Goal: Find specific page/section: Find specific page/section

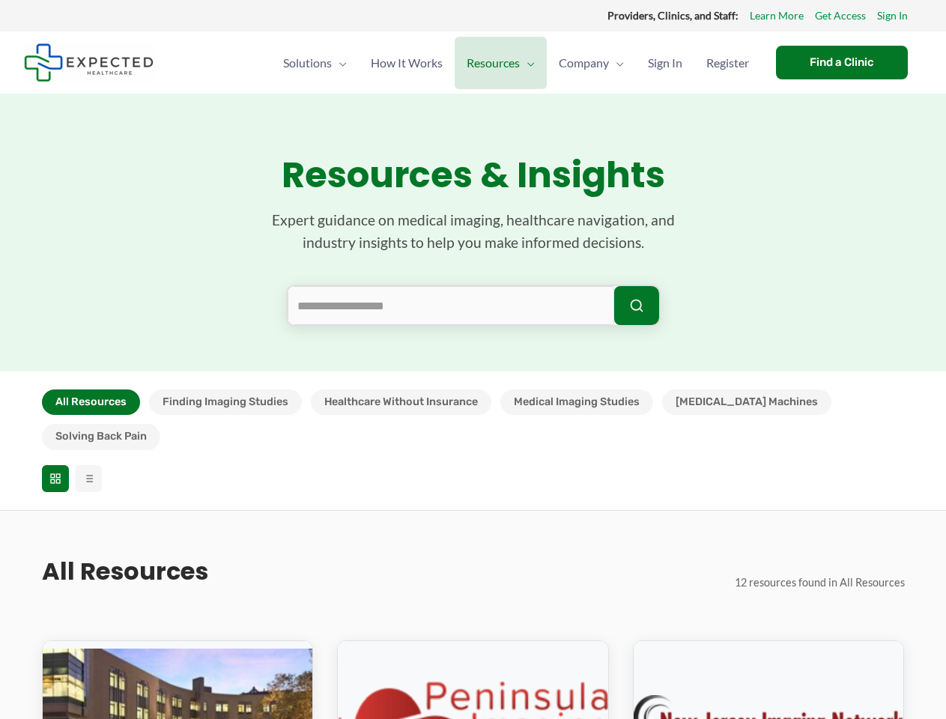
click at [473, 360] on section "Resources & Insights Expert guidance on medical imaging, healthcare navigation,…" at bounding box center [473, 233] width 946 height 278
click at [91, 402] on button "All Resources" at bounding box center [91, 402] width 98 height 25
click at [225, 402] on button "Finding Imaging Studies" at bounding box center [225, 402] width 153 height 25
click at [400, 402] on button "Healthcare Without Insurance" at bounding box center [401, 402] width 181 height 25
click at [577, 402] on button "Medical Imaging Studies" at bounding box center [576, 402] width 153 height 25
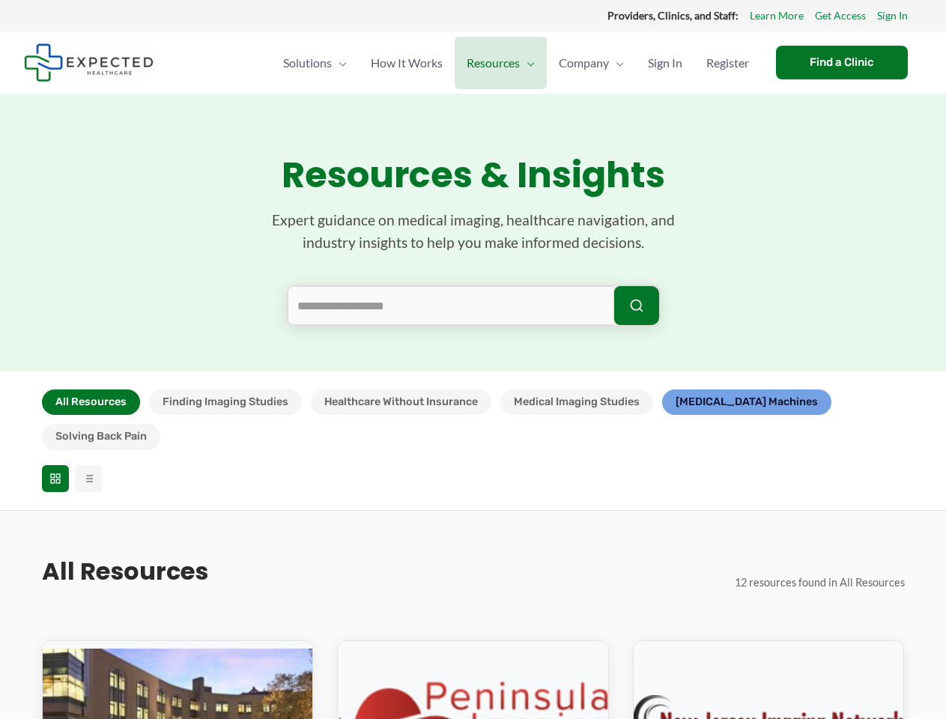
click at [712, 402] on button "[MEDICAL_DATA] Machines" at bounding box center [746, 402] width 169 height 25
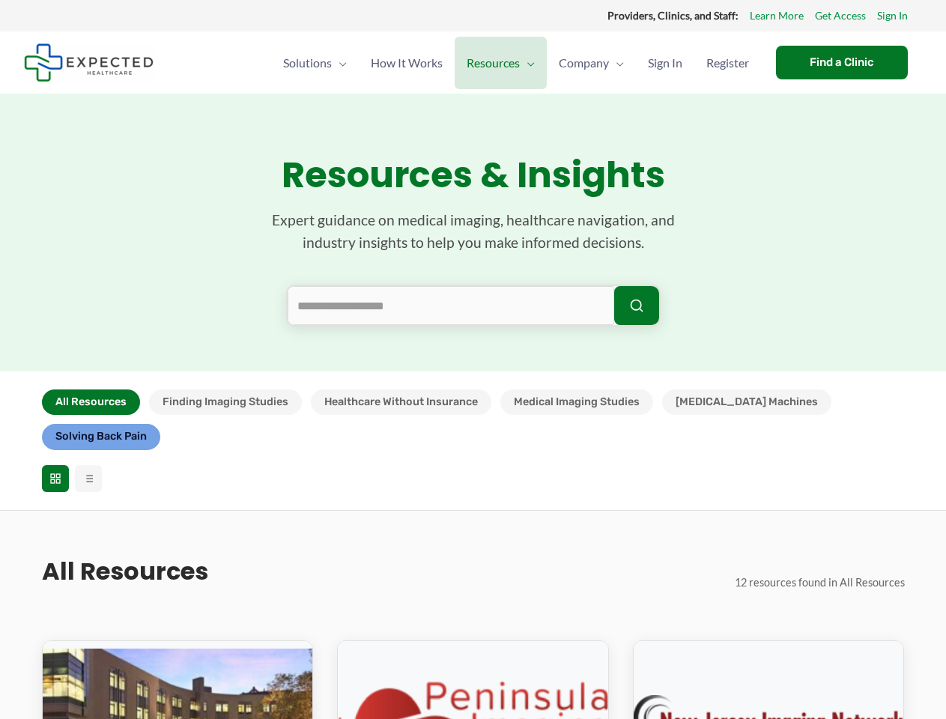
click at [160, 424] on button "Solving Back Pain" at bounding box center [101, 436] width 118 height 25
click at [55, 473] on icon at bounding box center [55, 479] width 12 height 12
click at [88, 479] on line at bounding box center [89, 479] width 7 height 0
